Goal: Transaction & Acquisition: Purchase product/service

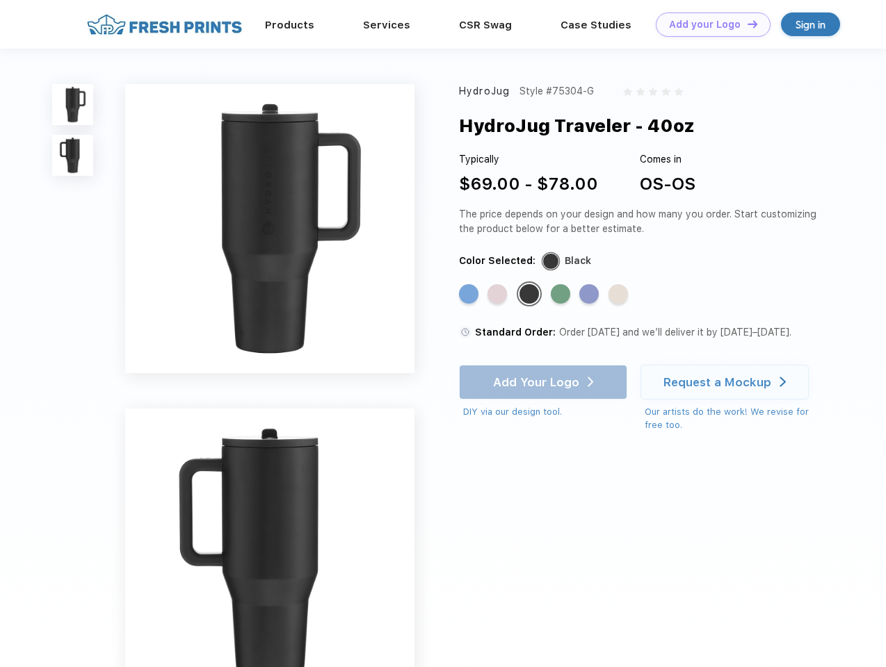
click at [708, 24] on link "Add your Logo Design Tool" at bounding box center [712, 25] width 115 height 24
click at [0, 0] on div "Design Tool" at bounding box center [0, 0] width 0 height 0
click at [746, 24] on link "Add your Logo Design Tool" at bounding box center [712, 25] width 115 height 24
click at [73, 104] on img at bounding box center [72, 104] width 41 height 41
click at [73, 156] on img at bounding box center [72, 155] width 41 height 41
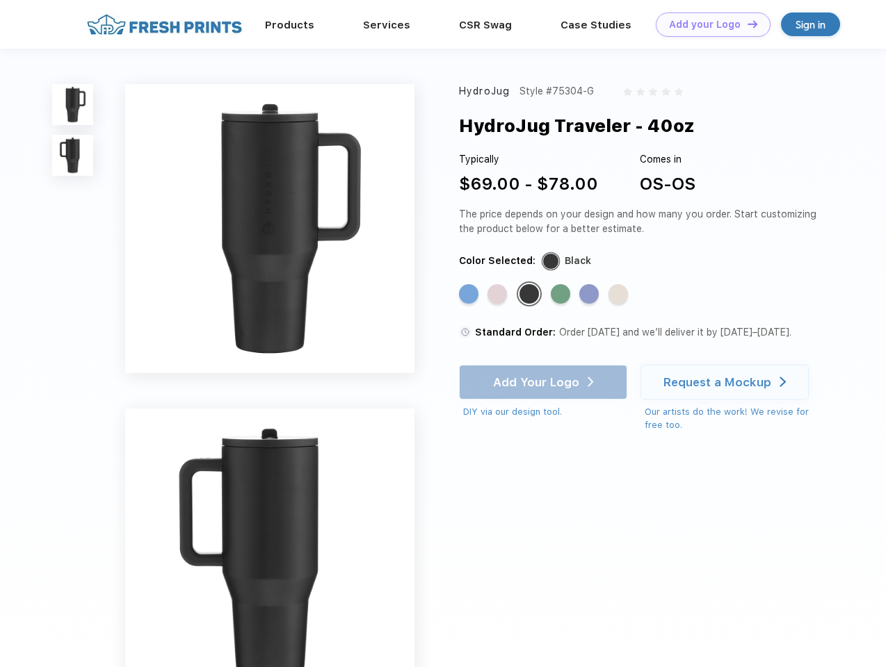
click at [470, 295] on div "Standard Color" at bounding box center [468, 293] width 19 height 19
click at [498, 295] on div "Standard Color" at bounding box center [496, 293] width 19 height 19
click at [530, 295] on div "Standard Color" at bounding box center [528, 293] width 19 height 19
click at [562, 295] on div "Standard Color" at bounding box center [560, 293] width 19 height 19
click at [590, 295] on div "Standard Color" at bounding box center [588, 293] width 19 height 19
